Goal: Transaction & Acquisition: Purchase product/service

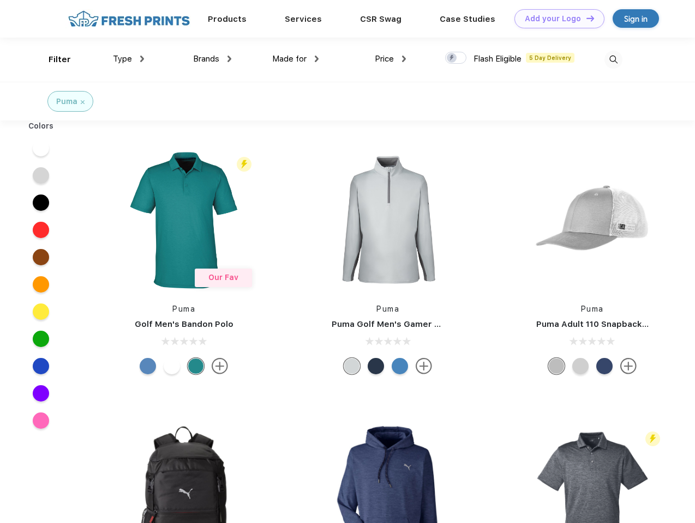
click at [555, 19] on link "Add your Logo Design Tool" at bounding box center [559, 18] width 90 height 19
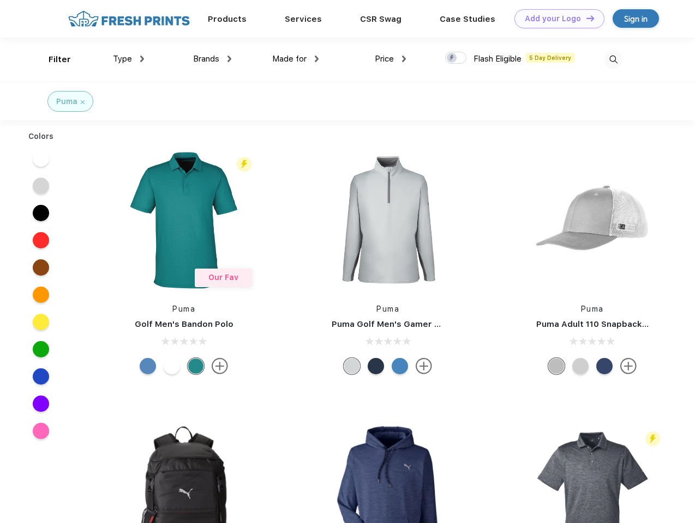
click at [0, 0] on div "Design Tool" at bounding box center [0, 0] width 0 height 0
click at [585, 18] on link "Add your Logo Design Tool" at bounding box center [559, 18] width 90 height 19
click at [52, 59] on div "Filter" at bounding box center [60, 59] width 22 height 13
click at [129, 59] on span "Type" at bounding box center [122, 59] width 19 height 10
click at [212, 59] on span "Brands" at bounding box center [206, 59] width 26 height 10
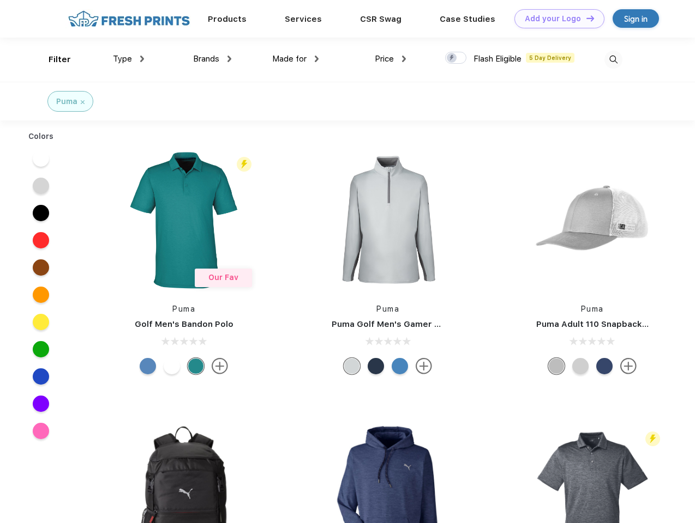
click at [296, 59] on span "Made for" at bounding box center [289, 59] width 34 height 10
click at [390, 59] on span "Price" at bounding box center [384, 59] width 19 height 10
click at [456, 58] on div at bounding box center [455, 58] width 21 height 12
click at [452, 58] on input "checkbox" at bounding box center [448, 54] width 7 height 7
click at [613, 59] on img at bounding box center [613, 60] width 18 height 18
